Goal: Ask a question

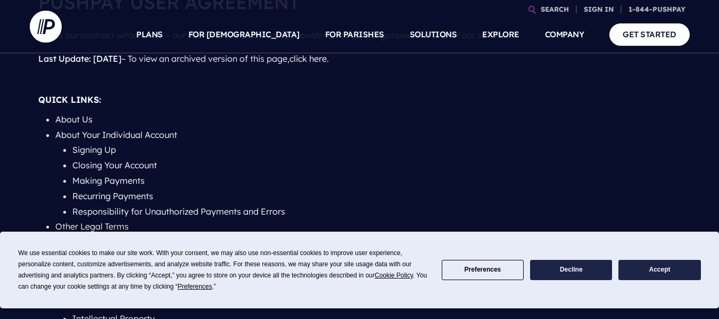
click at [653, 270] on button "Accept" at bounding box center [659, 270] width 82 height 21
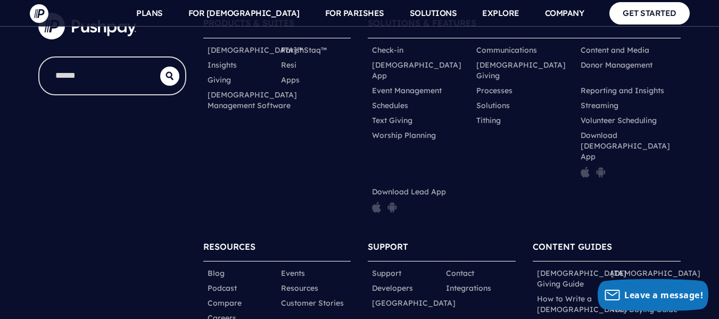
scroll to position [9589, 0]
click at [458, 267] on link "Contact" at bounding box center [460, 272] width 28 height 11
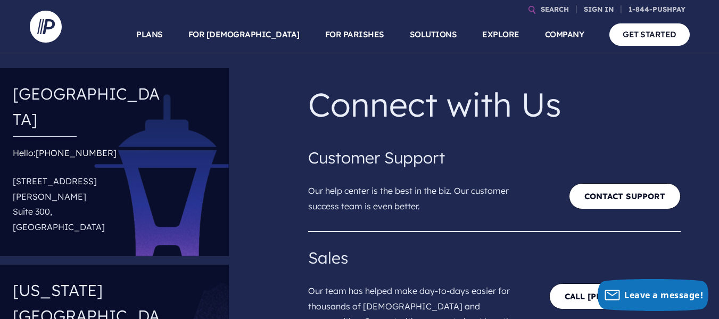
scroll to position [26, 0]
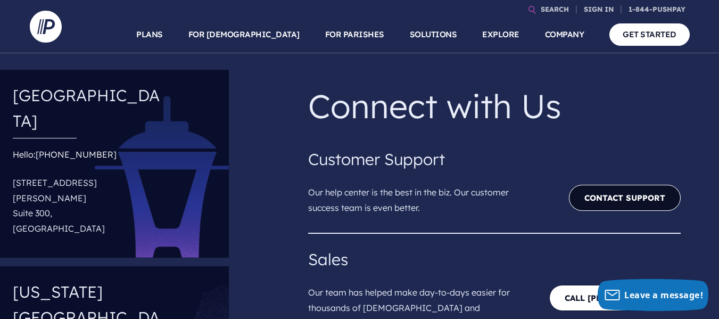
click at [596, 200] on link "Contact Support" at bounding box center [625, 198] width 112 height 26
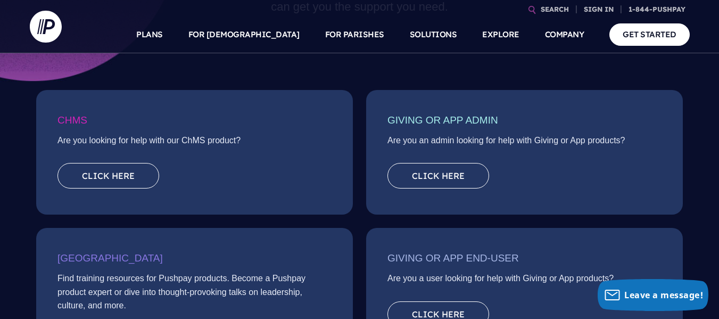
scroll to position [143, 0]
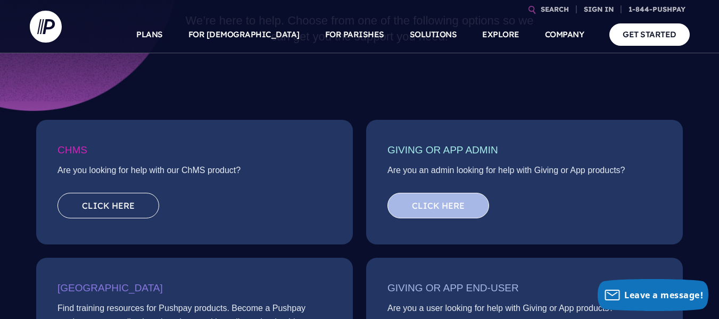
click at [424, 212] on link "Click here" at bounding box center [438, 206] width 102 height 26
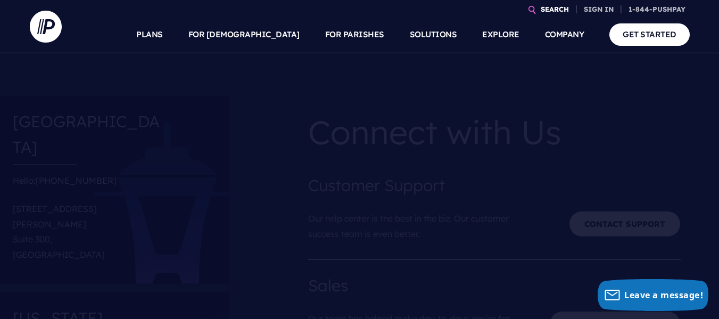
click at [554, 9] on link "SEARCH" at bounding box center [555, 9] width 37 height 19
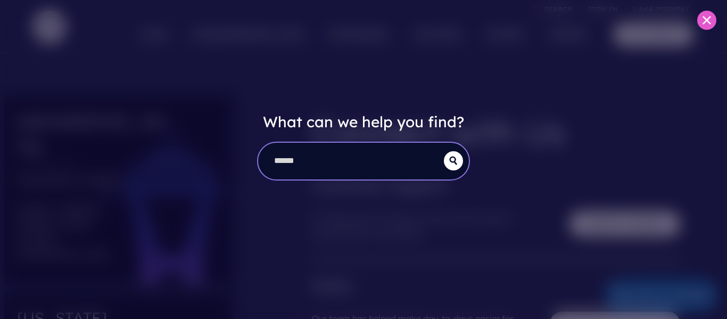
click at [387, 154] on input "search" at bounding box center [351, 161] width 186 height 37
type input "**********"
click at [444, 151] on button "submit" at bounding box center [453, 160] width 19 height 19
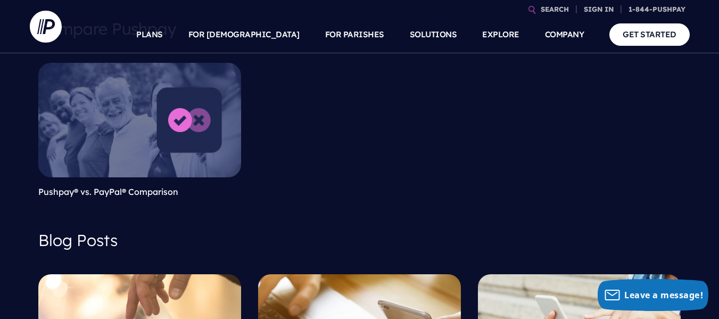
scroll to position [126, 0]
click at [185, 137] on link at bounding box center [139, 119] width 203 height 114
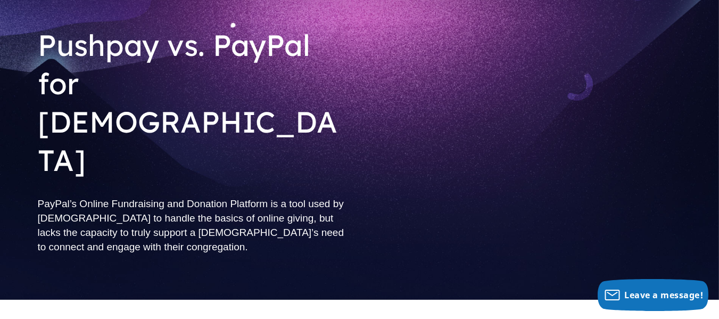
scroll to position [99, 0]
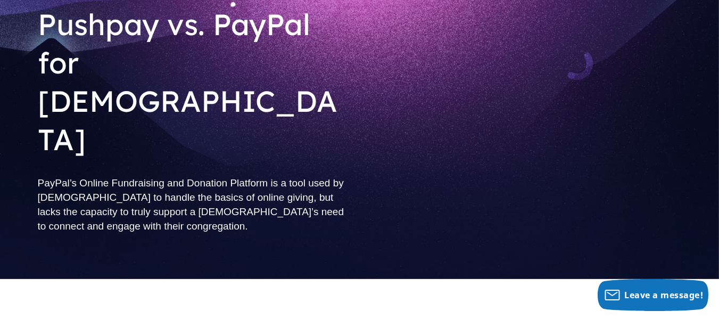
click at [337, 175] on h2 "PayPal’s Online Fundraising and Donation Platform is a tool used by churches to…" at bounding box center [195, 204] width 314 height 75
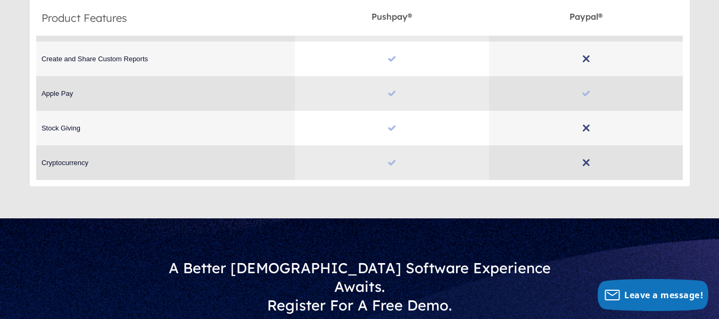
scroll to position [2037, 0]
